Goal: Task Accomplishment & Management: Manage account settings

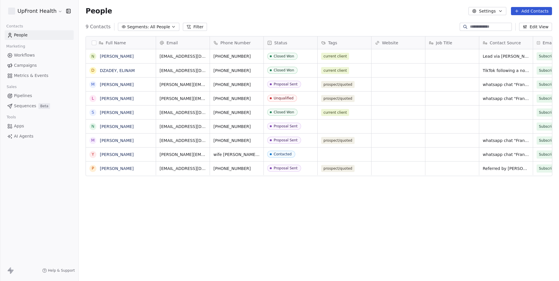
scroll to position [247, 480]
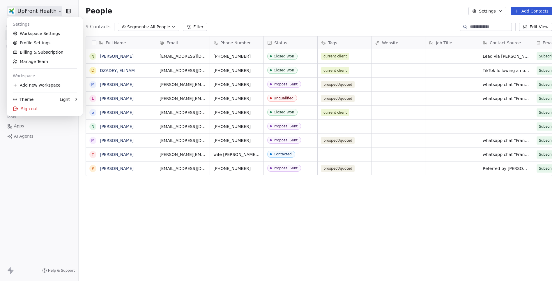
click at [46, 7] on html "UpFront Health Contacts People Marketing Workflows Campaigns Metrics & Events S…" at bounding box center [279, 140] width 559 height 281
click at [41, 34] on link "Workspace Settings" at bounding box center [44, 33] width 71 height 9
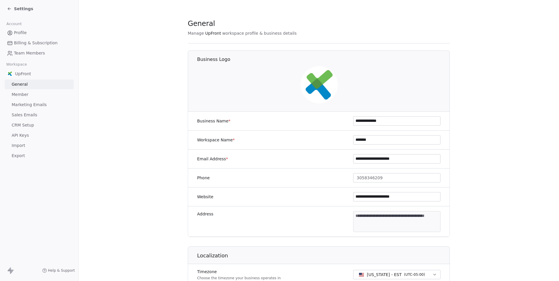
click at [30, 103] on span "Marketing Emails" at bounding box center [29, 105] width 35 height 6
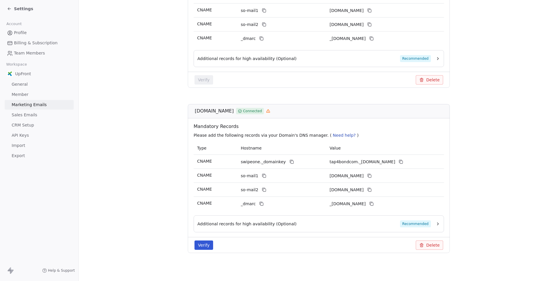
scroll to position [170, 0]
click at [29, 116] on link "Sales Emails" at bounding box center [39, 115] width 69 height 10
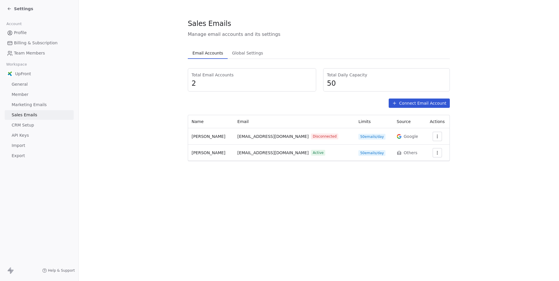
click at [438, 136] on button "button" at bounding box center [437, 136] width 9 height 9
click at [463, 127] on html "Settings Account Profile Billing & Subscription Team Members Workspace UpFront …" at bounding box center [279, 140] width 559 height 281
click at [437, 134] on icon "button" at bounding box center [437, 136] width 5 height 5
click at [420, 158] on span "Delete" at bounding box center [419, 158] width 13 height 6
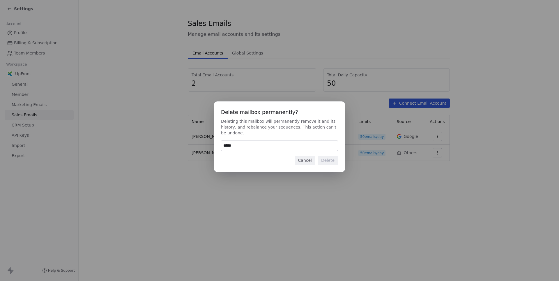
type input "******"
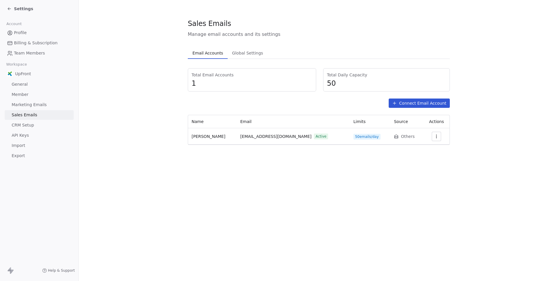
click at [34, 102] on span "Marketing Emails" at bounding box center [29, 105] width 35 height 6
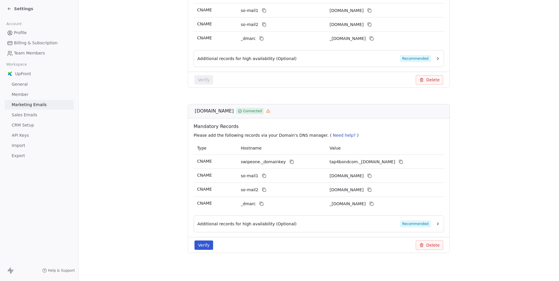
scroll to position [170, 0]
click at [429, 247] on button "Delete" at bounding box center [429, 244] width 27 height 9
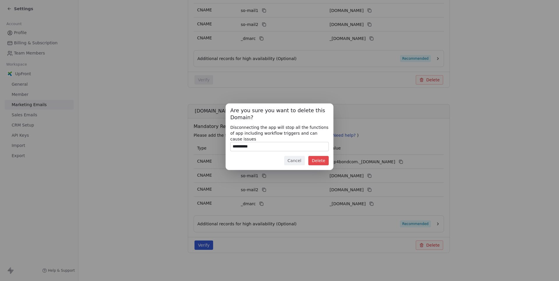
type input "**********"
click at [317, 161] on button "Delete" at bounding box center [318, 160] width 20 height 9
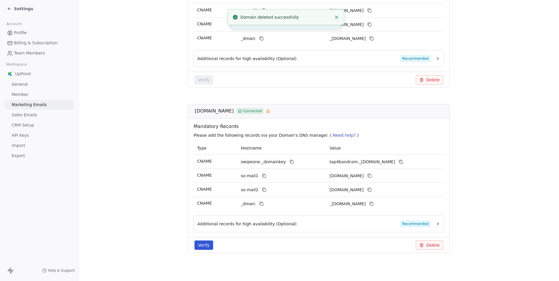
click at [167, 136] on section "Marketing Emails Manage Domains, Health, and Categories for your marketing emai…" at bounding box center [319, 55] width 480 height 451
